Goal: Transaction & Acquisition: Purchase product/service

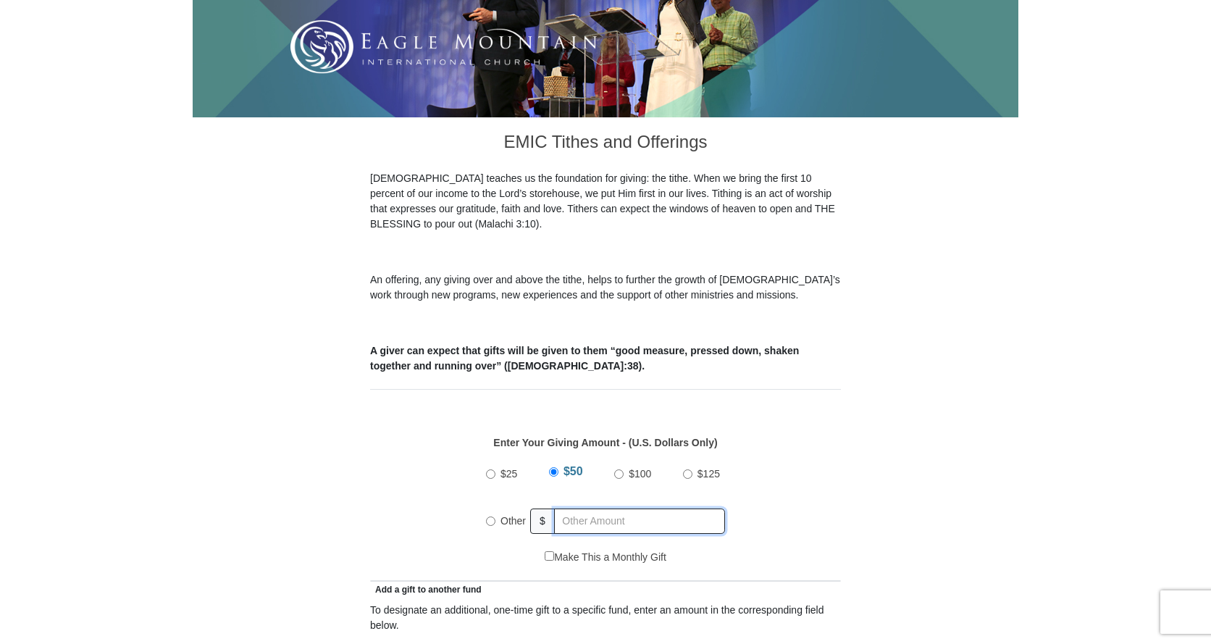
radio input "true"
click at [569, 508] on input "text" at bounding box center [642, 520] width 166 height 25
type input "190.00"
click at [519, 550] on div "Make This a Monthly Gift" at bounding box center [606, 565] width 456 height 30
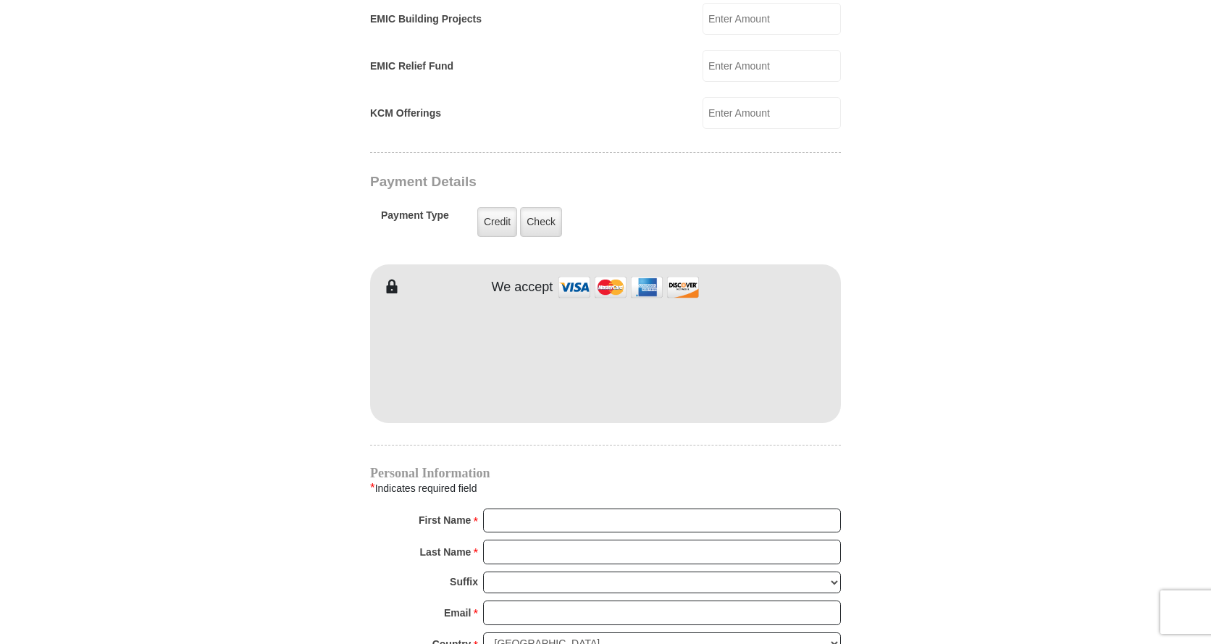
scroll to position [1087, 0]
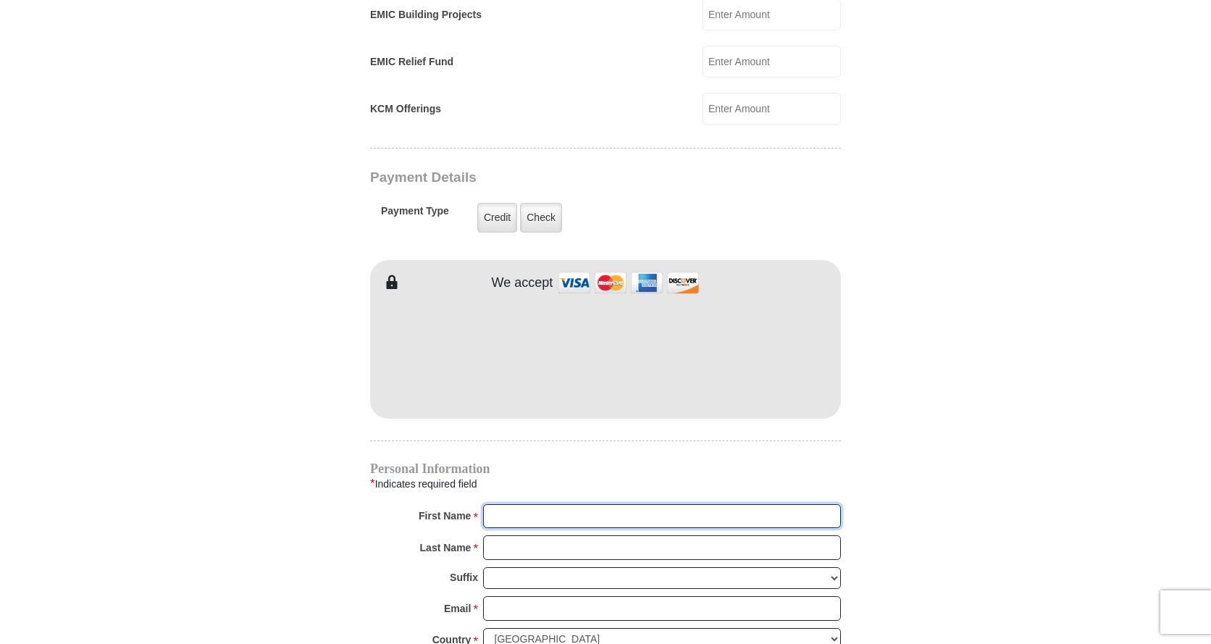
click at [553, 504] on input "First Name *" at bounding box center [662, 516] width 358 height 25
type input "[PERSON_NAME]"
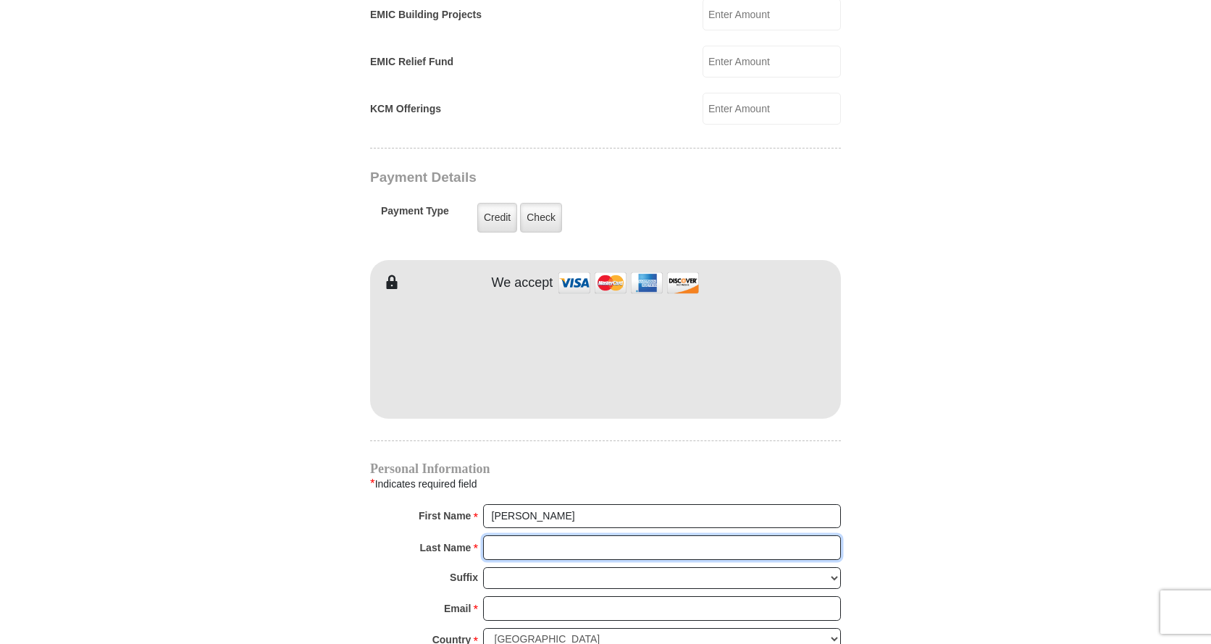
click at [543, 535] on input "Last Name *" at bounding box center [662, 547] width 358 height 25
type input "Crow"
click at [569, 567] on select "[PERSON_NAME] I II III IV V VI" at bounding box center [662, 578] width 358 height 22
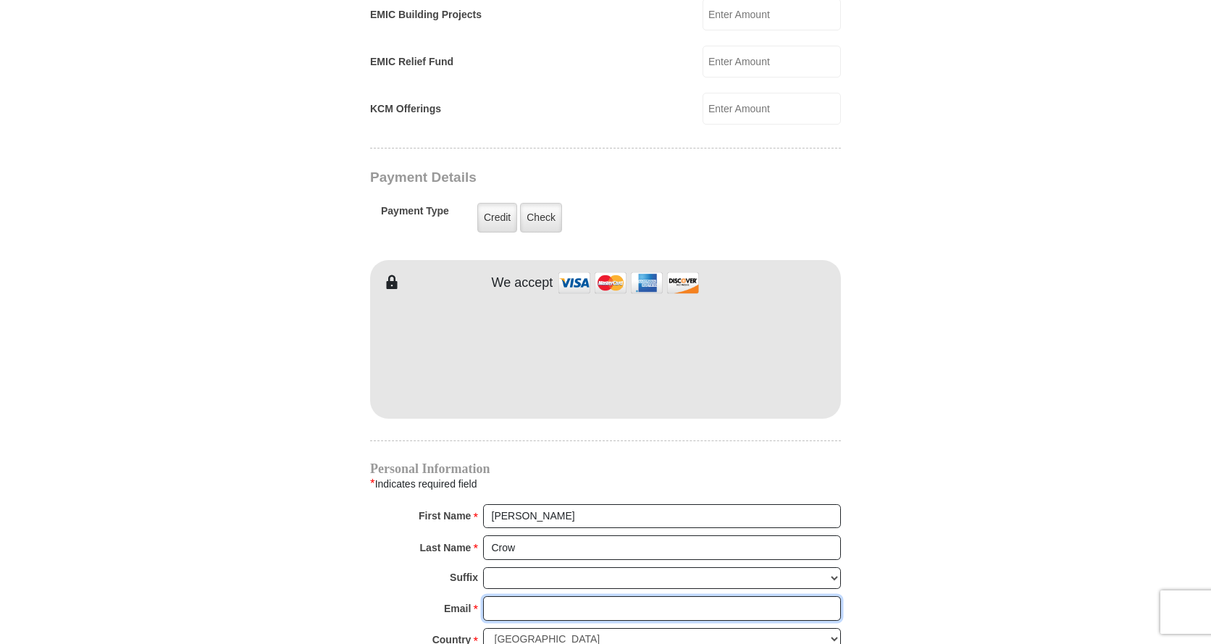
click at [563, 596] on input "Email *" at bounding box center [662, 608] width 358 height 25
type input "[EMAIL_ADDRESS][DOMAIN_NAME]"
type input "[STREET_ADDRESS]"
type input "[GEOGRAPHIC_DATA]"
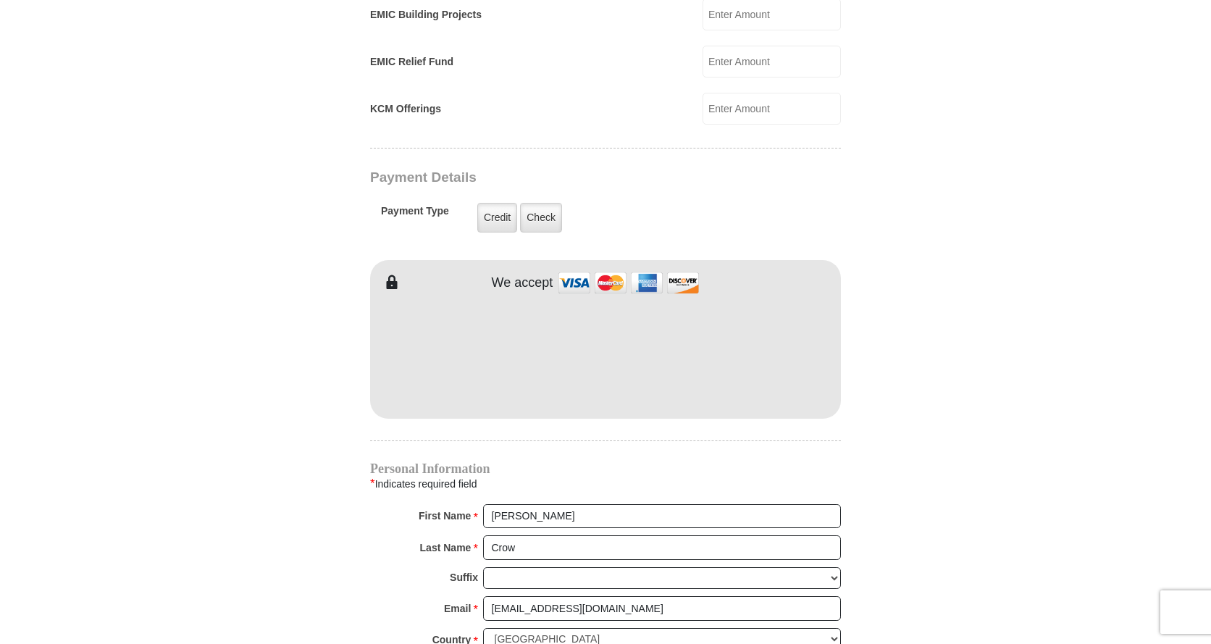
select select "AR"
type input "72740"
type input "4797894267"
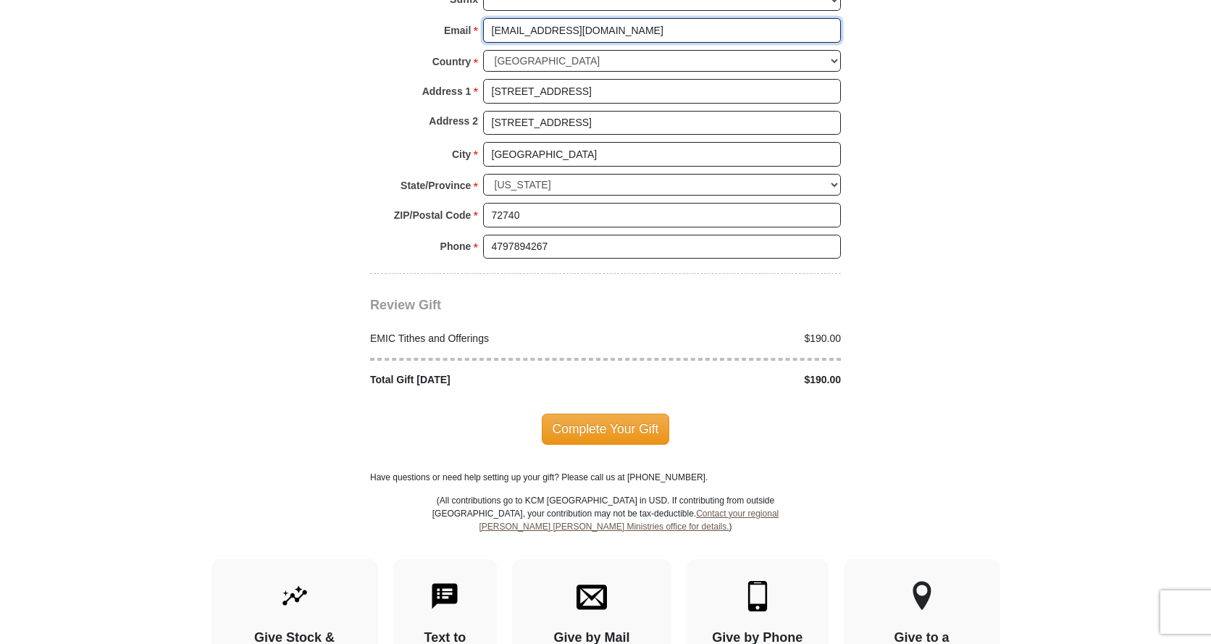
scroll to position [1666, 0]
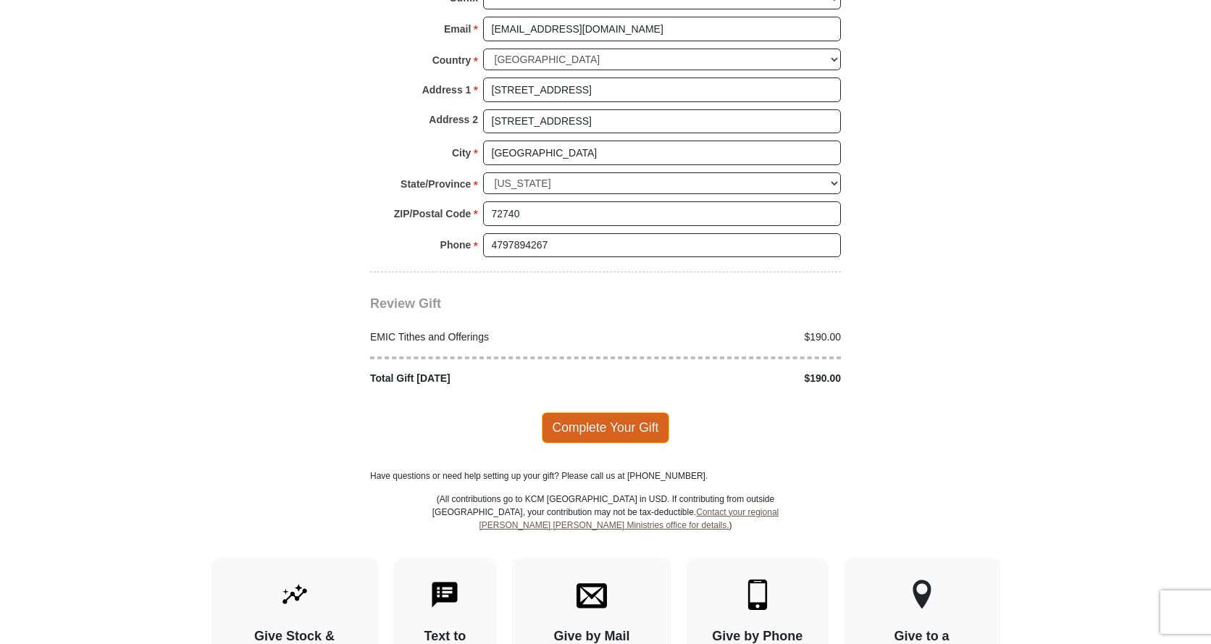
click at [611, 413] on span "Complete Your Gift" at bounding box center [606, 427] width 128 height 30
